Goal: Ask a question

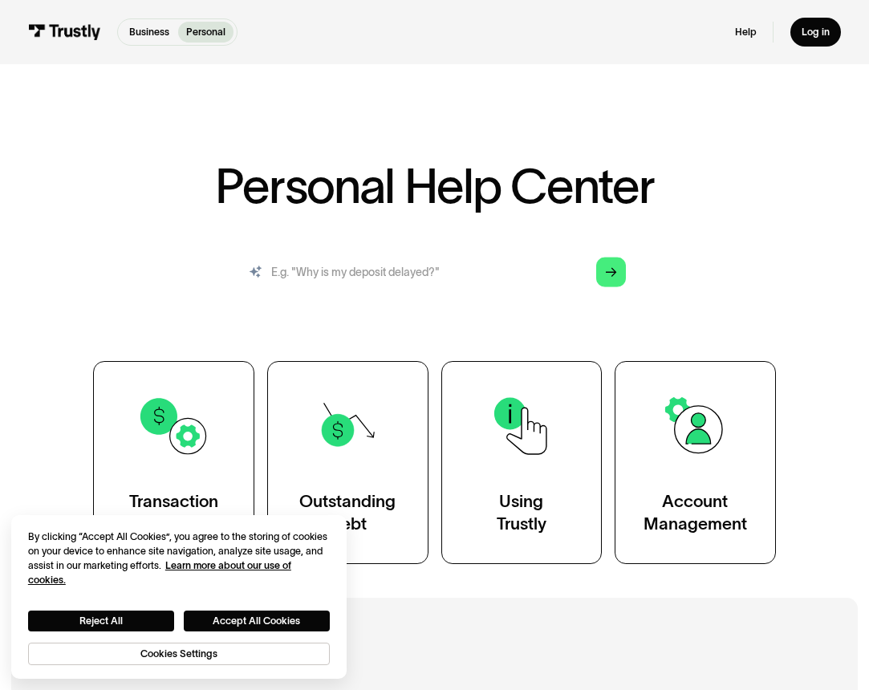
click at [499, 279] on input "search" at bounding box center [434, 272] width 405 height 45
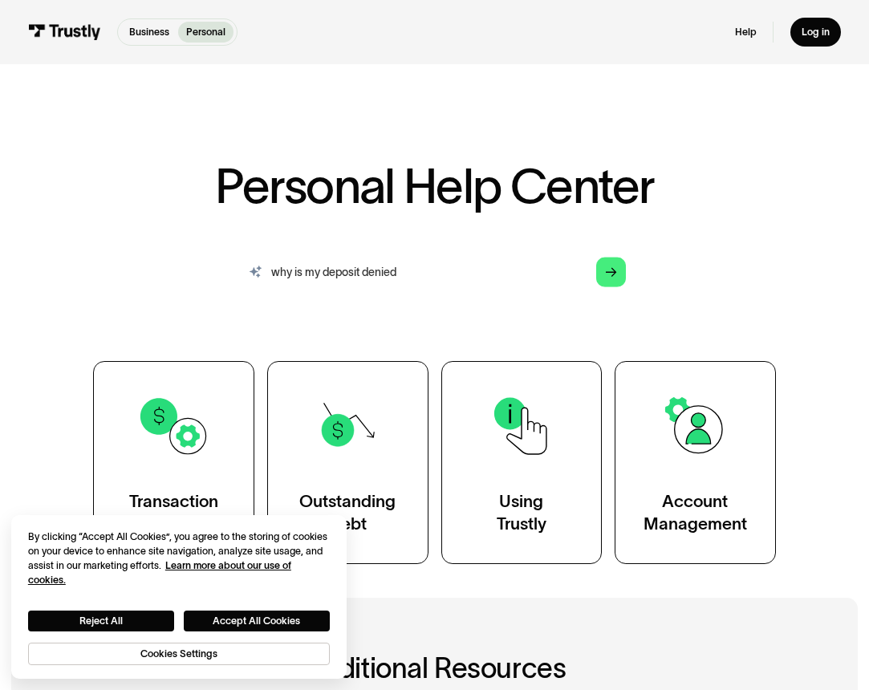
type input "why is my deposit denied"
click at [739, 39] on div "Help Log in" at bounding box center [788, 33] width 107 height 30
click at [740, 31] on link "Help" at bounding box center [746, 32] width 22 height 13
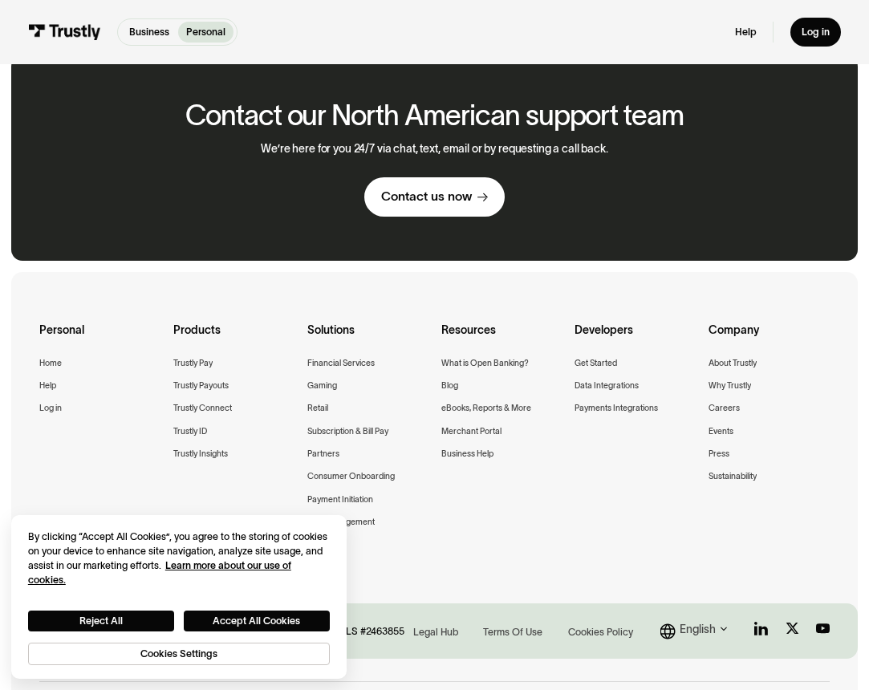
scroll to position [925, 0]
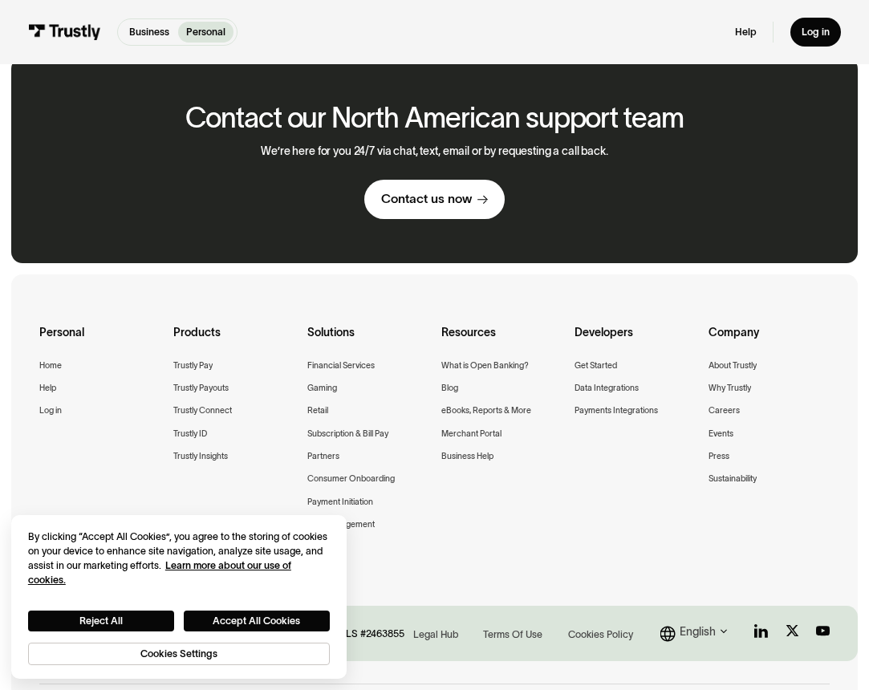
click at [411, 191] on div "Contact us now" at bounding box center [426, 199] width 91 height 16
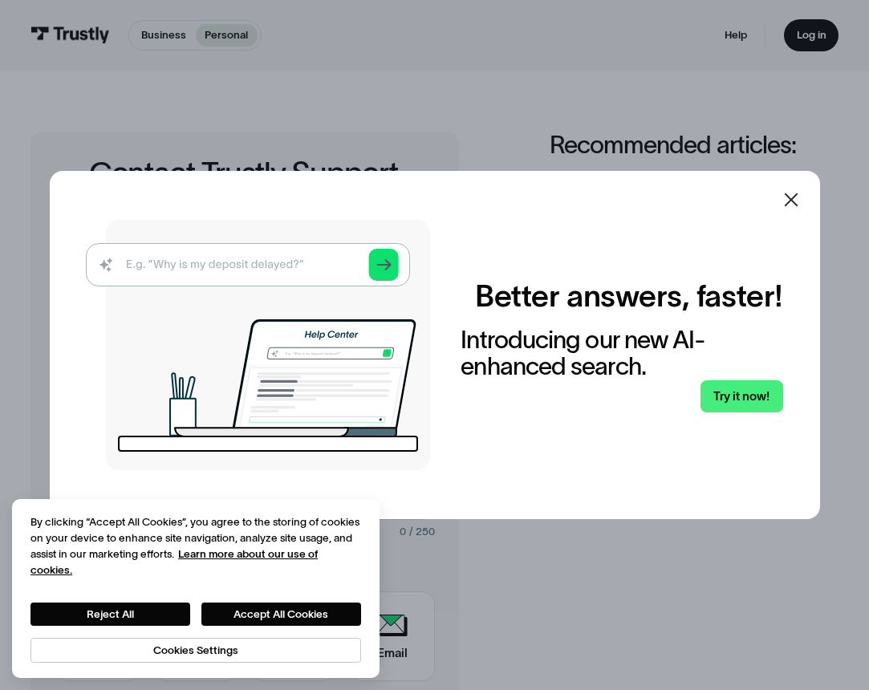
click at [786, 204] on icon at bounding box center [791, 200] width 14 height 14
click at [792, 201] on div "Instant Deposit Limit Message" at bounding box center [694, 204] width 289 height 18
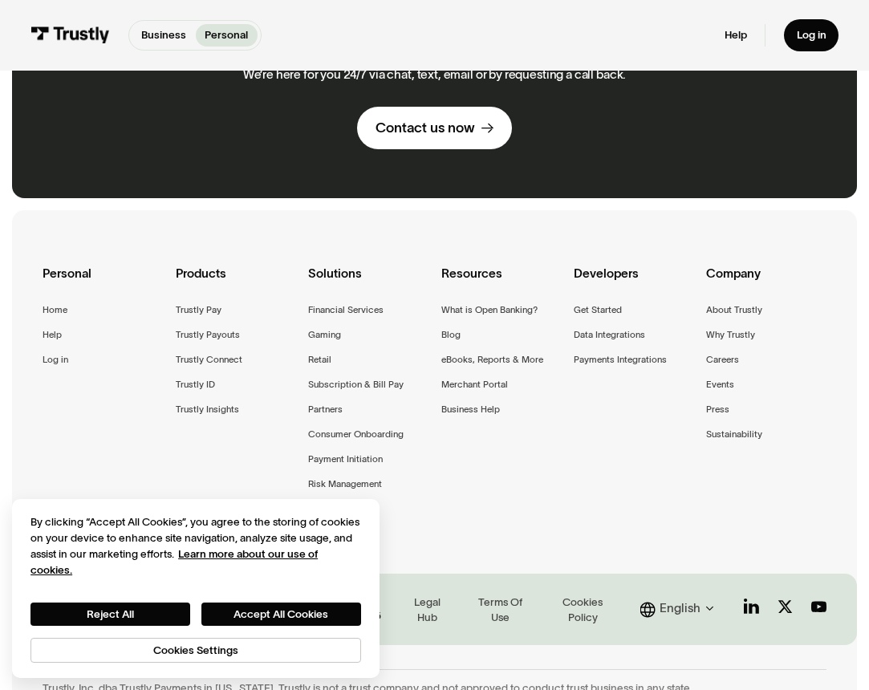
scroll to position [834, 0]
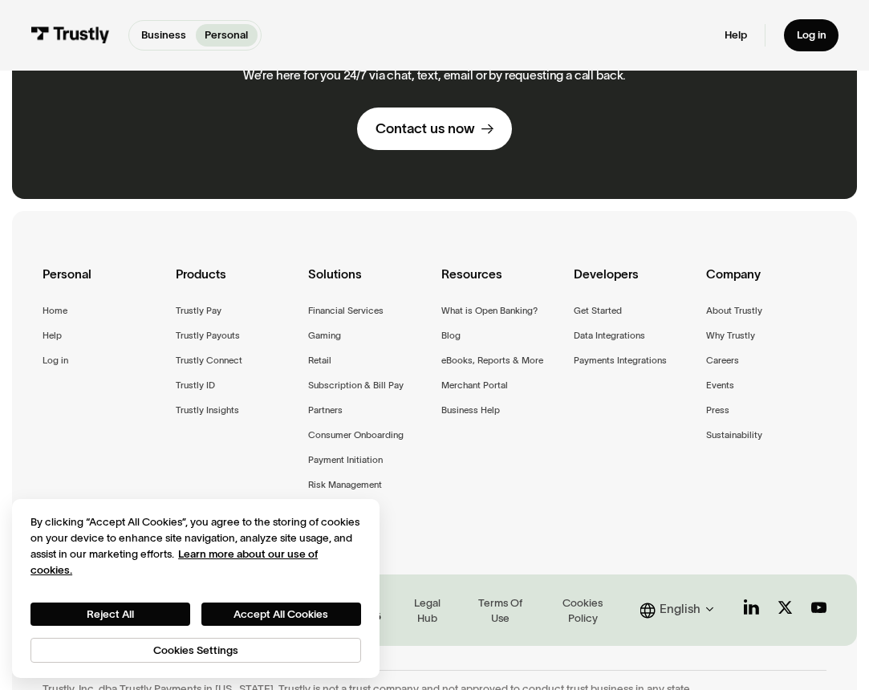
click at [448, 120] on div "Contact us now" at bounding box center [426, 129] width 100 height 18
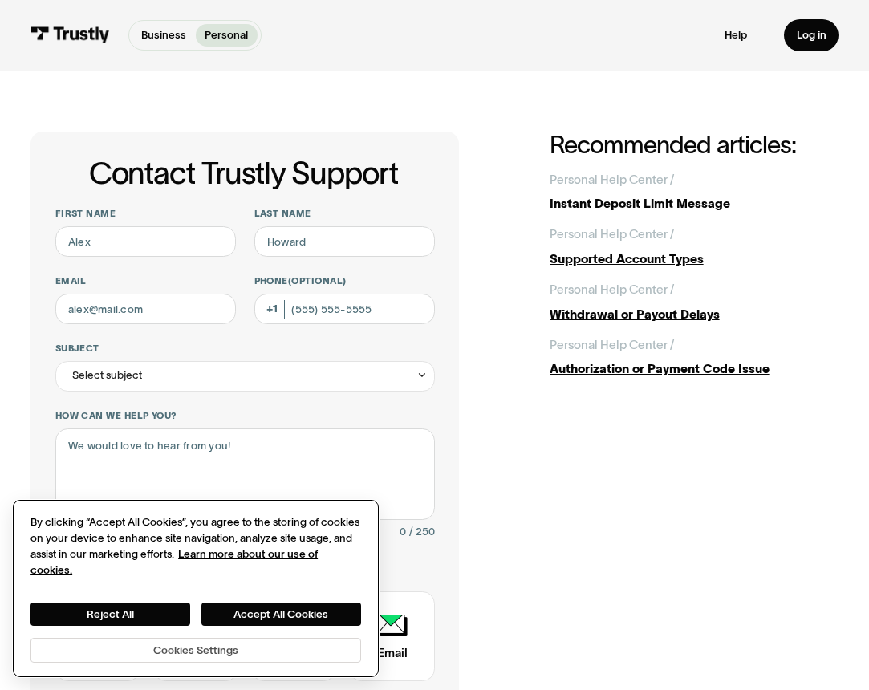
drag, startPoint x: 272, startPoint y: 612, endPoint x: 349, endPoint y: 647, distance: 84.4
click at [272, 612] on button "Accept All Cookies" at bounding box center [281, 614] width 160 height 23
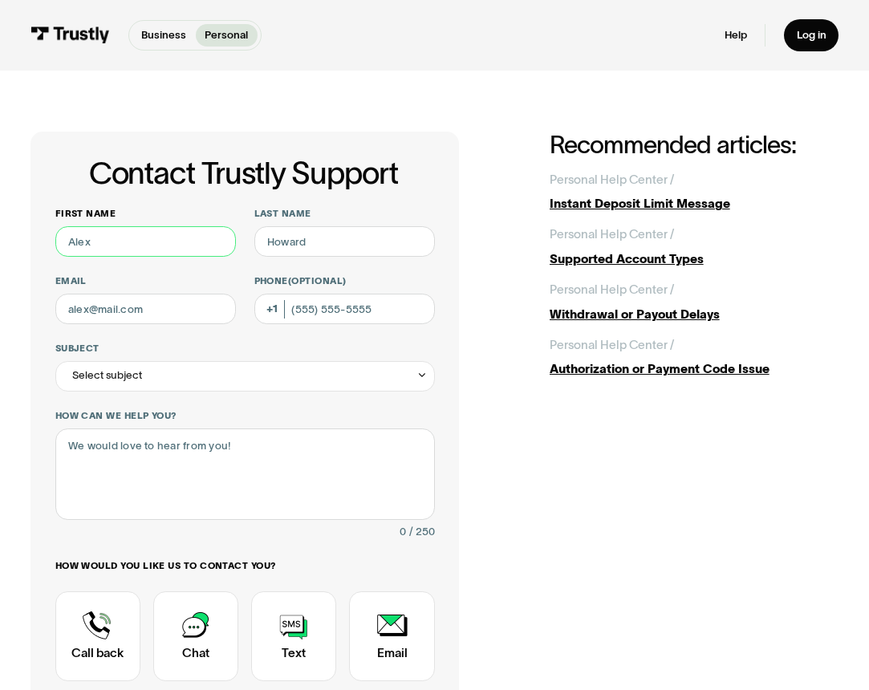
click at [180, 242] on input "First name" at bounding box center [145, 241] width 181 height 30
type input "[PERSON_NAME]"
type input "Fee"
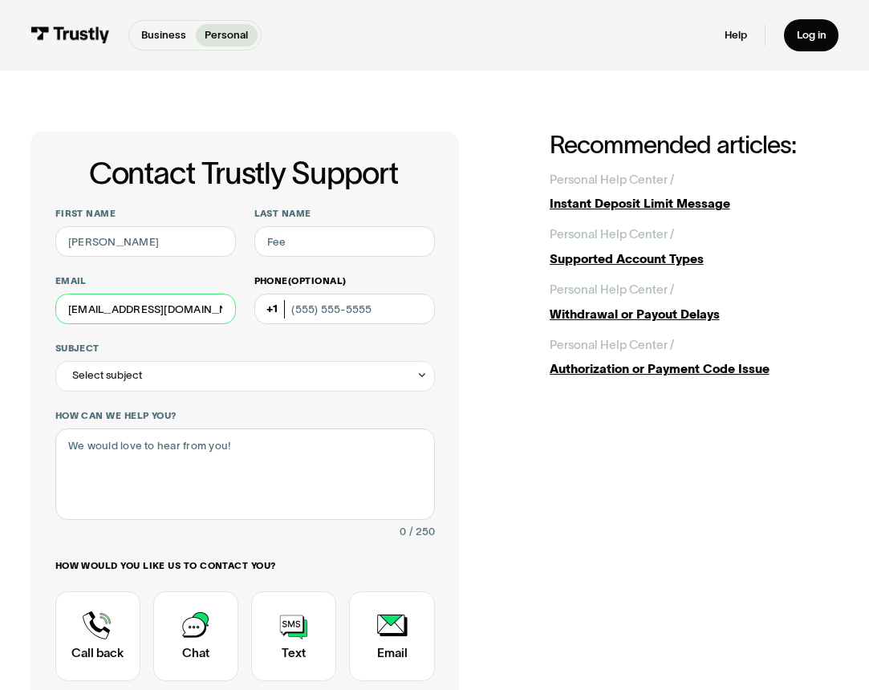
type input "[EMAIL_ADDRESS][DOMAIN_NAME]"
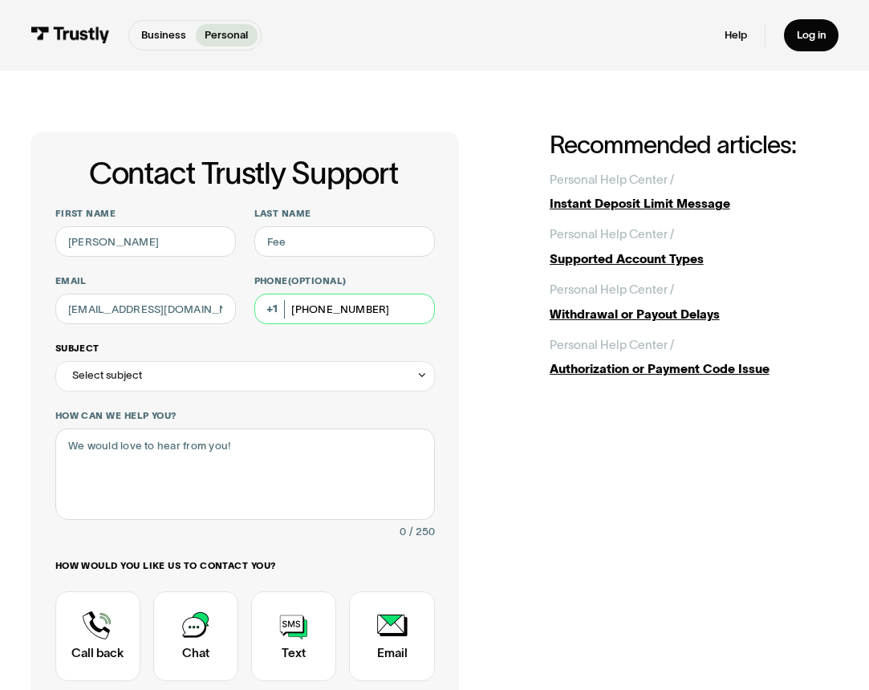
type input "[PHONE_NUMBER]"
click at [262, 371] on div "Select subject" at bounding box center [245, 376] width 380 height 30
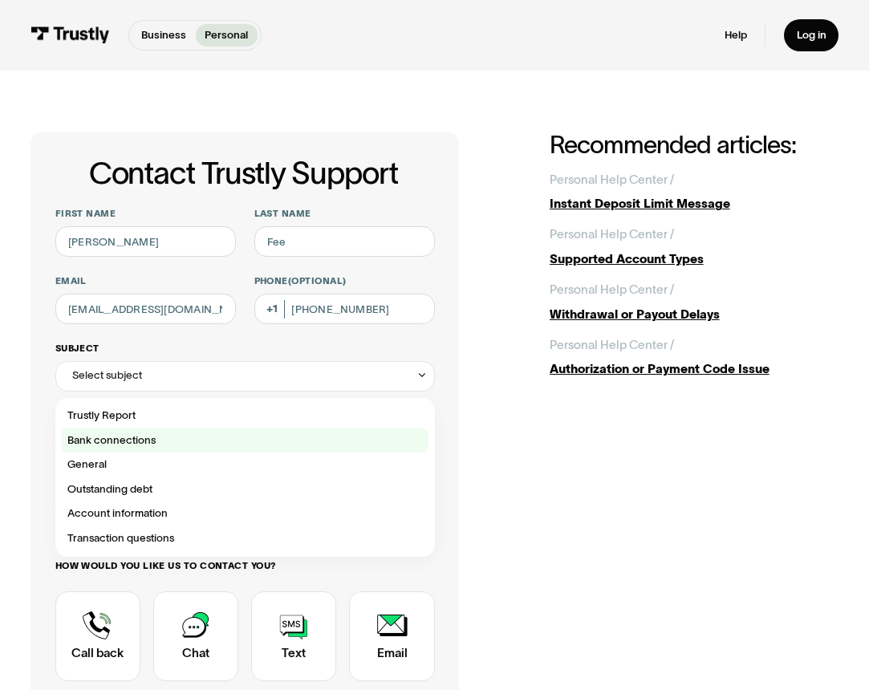
click at [201, 441] on div "Contact Trustly Support" at bounding box center [245, 441] width 368 height 25
type input "**********"
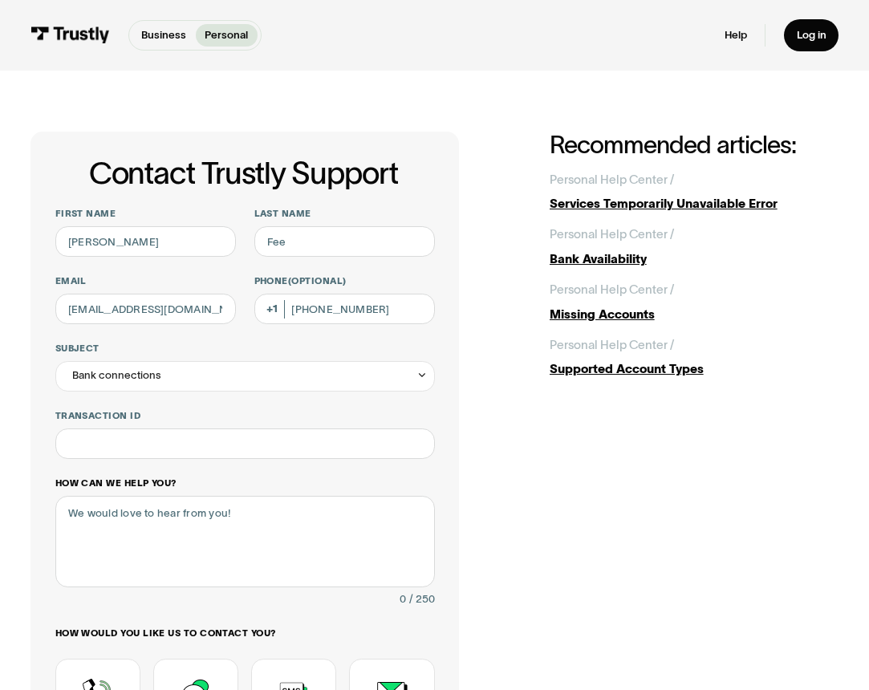
click at [182, 477] on label "How can we help you?" at bounding box center [245, 483] width 380 height 12
click at [182, 496] on textarea "How can we help you?" at bounding box center [245, 541] width 380 height 91
click at [165, 440] on input "Transaction ID" at bounding box center [245, 444] width 380 height 30
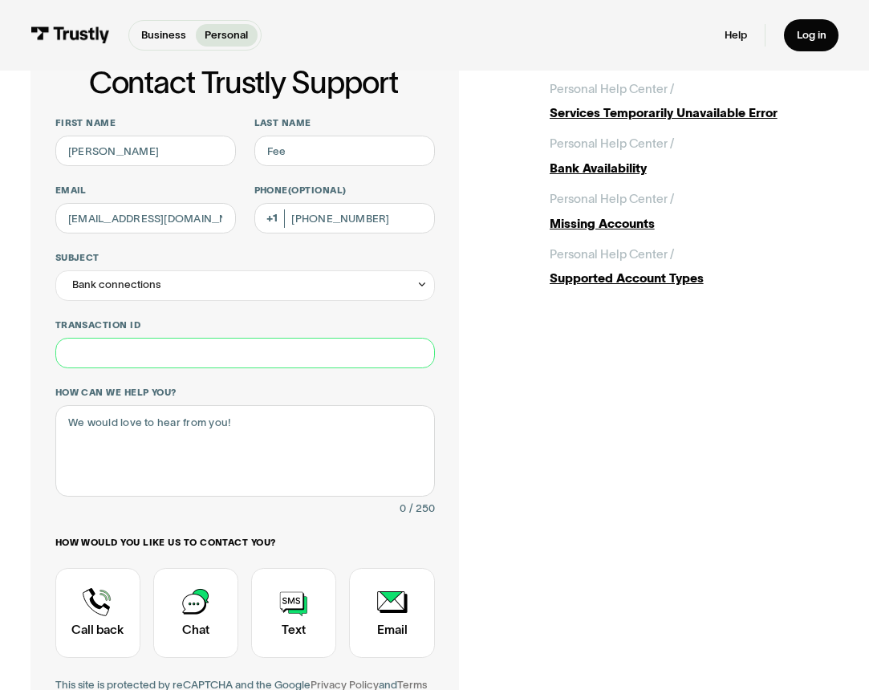
scroll to position [83, 0]
